Goal: Task Accomplishment & Management: Use online tool/utility

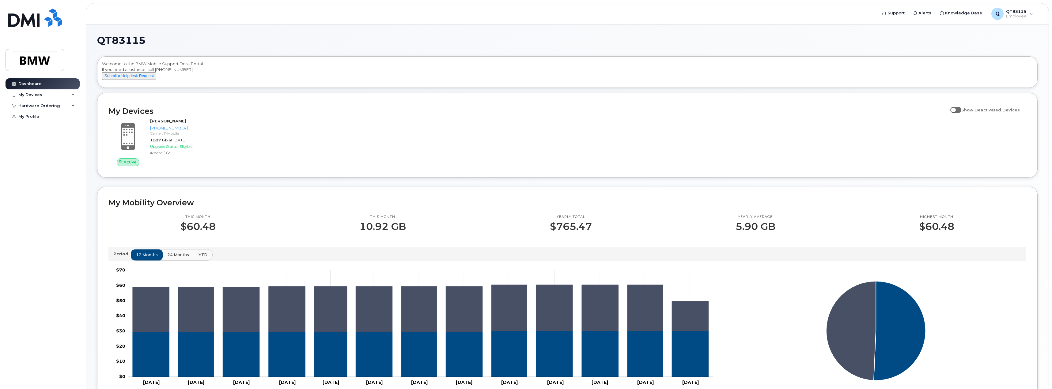
click at [965, 112] on span "Show Deactivated Devices" at bounding box center [991, 110] width 59 height 5
click at [955, 109] on input "Show Deactivated Devices" at bounding box center [953, 106] width 5 height 5
click at [957, 113] on span at bounding box center [956, 110] width 11 height 6
click at [955, 109] on input "Show Deactivated Devices" at bounding box center [953, 106] width 5 height 5
checkbox input "false"
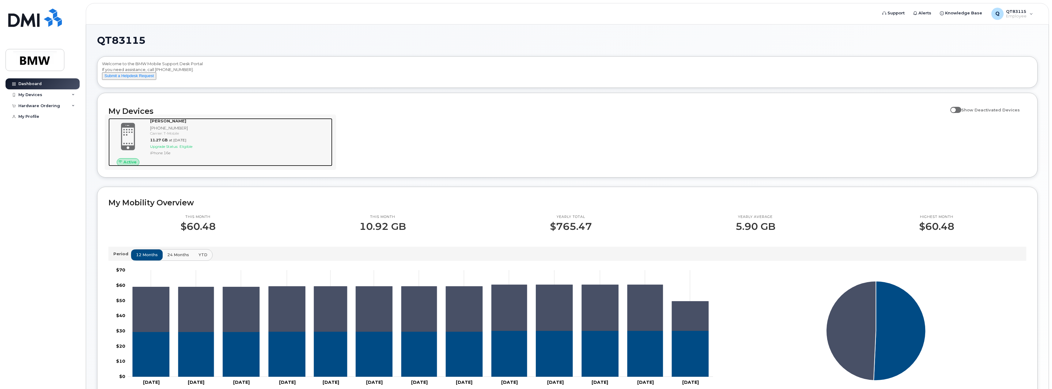
click at [161, 149] on div "[PERSON_NAME] [PHONE_NUMBER] Carrier: T-Mobile 11.27 GB at [DATE] Upgrade Statu…" at bounding box center [240, 142] width 185 height 48
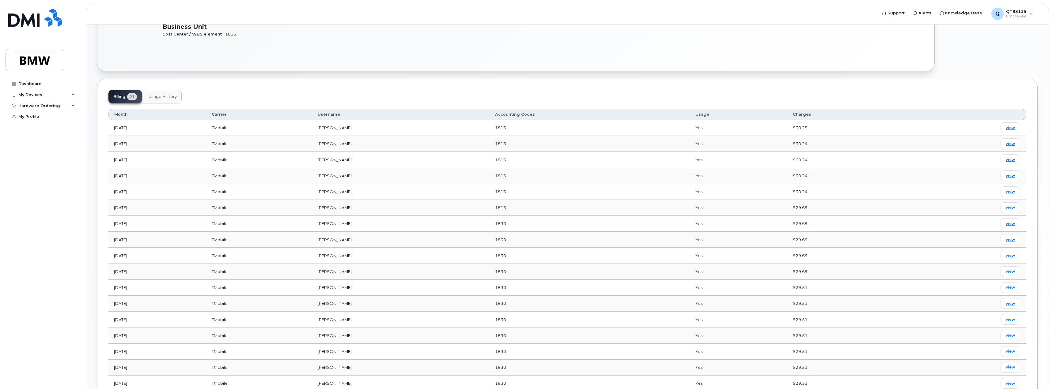
scroll to position [65, 0]
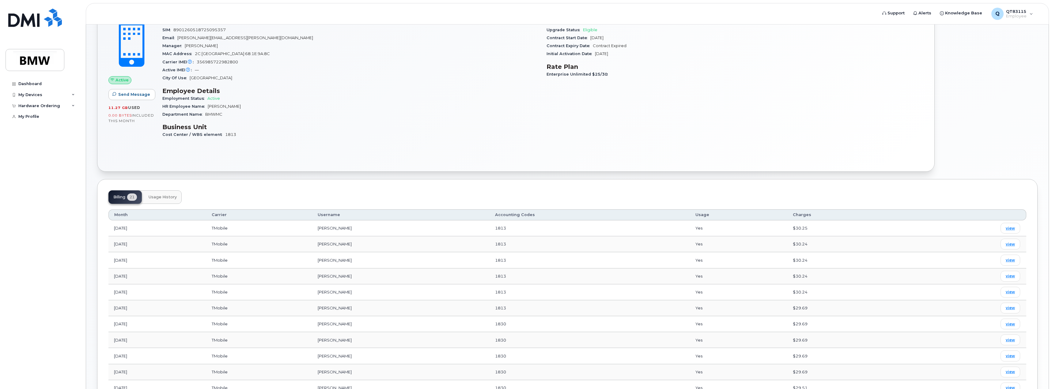
click at [405, 326] on td "HALOULOS, STEPHEN" at bounding box center [400, 325] width 177 height 16
click at [249, 316] on td "TMobile" at bounding box center [259, 309] width 106 height 16
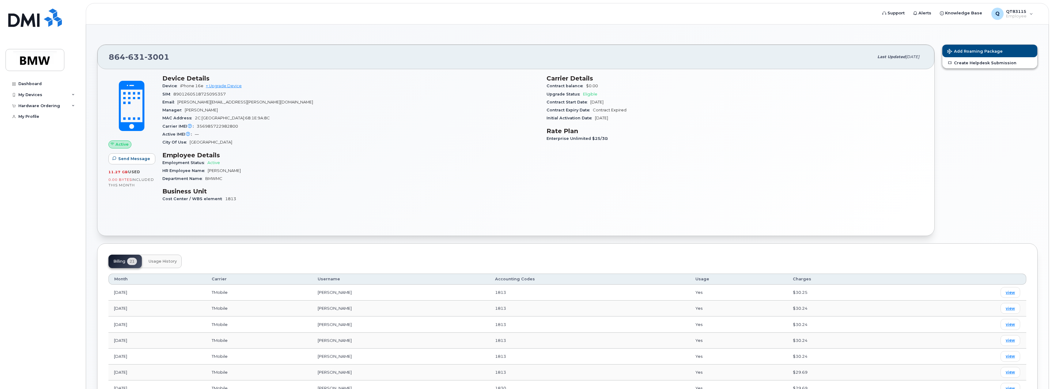
scroll to position [0, 0]
click at [235, 86] on link "+ Upgrade Device" at bounding box center [224, 86] width 36 height 5
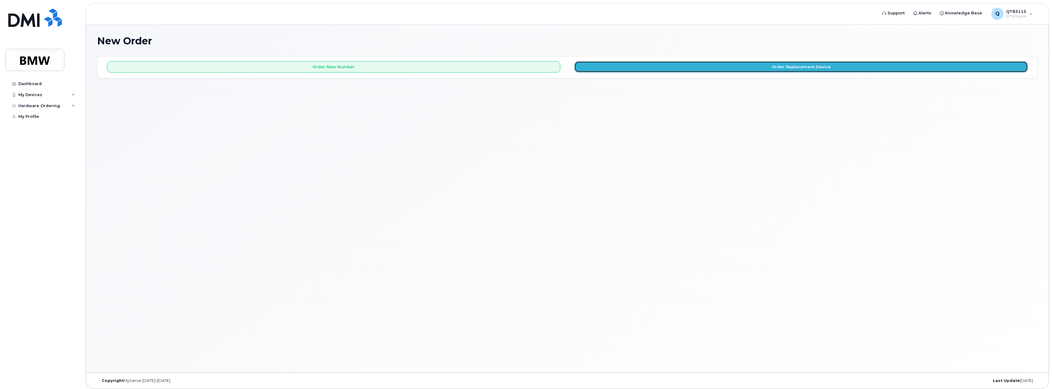
click at [828, 70] on button "Order Replacement Device" at bounding box center [802, 66] width 454 height 11
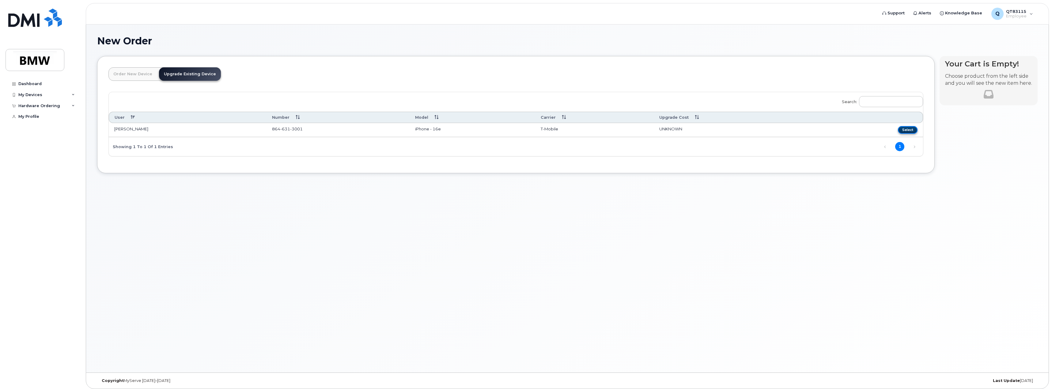
click at [910, 133] on button "Select" at bounding box center [908, 130] width 20 height 8
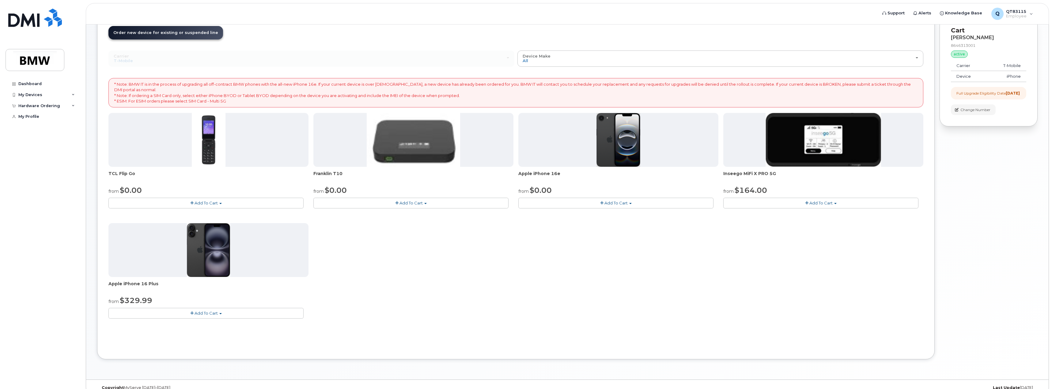
scroll to position [51, 0]
